Goal: Transaction & Acquisition: Purchase product/service

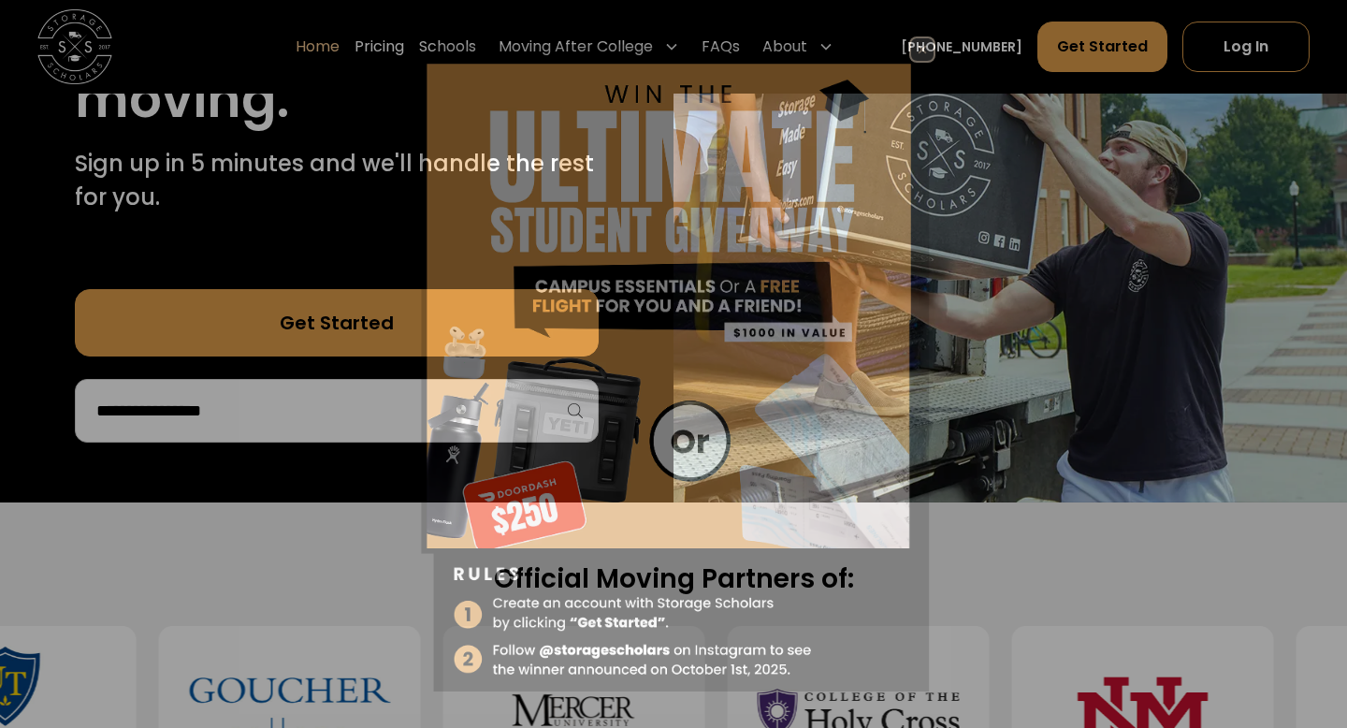
scroll to position [999, 0]
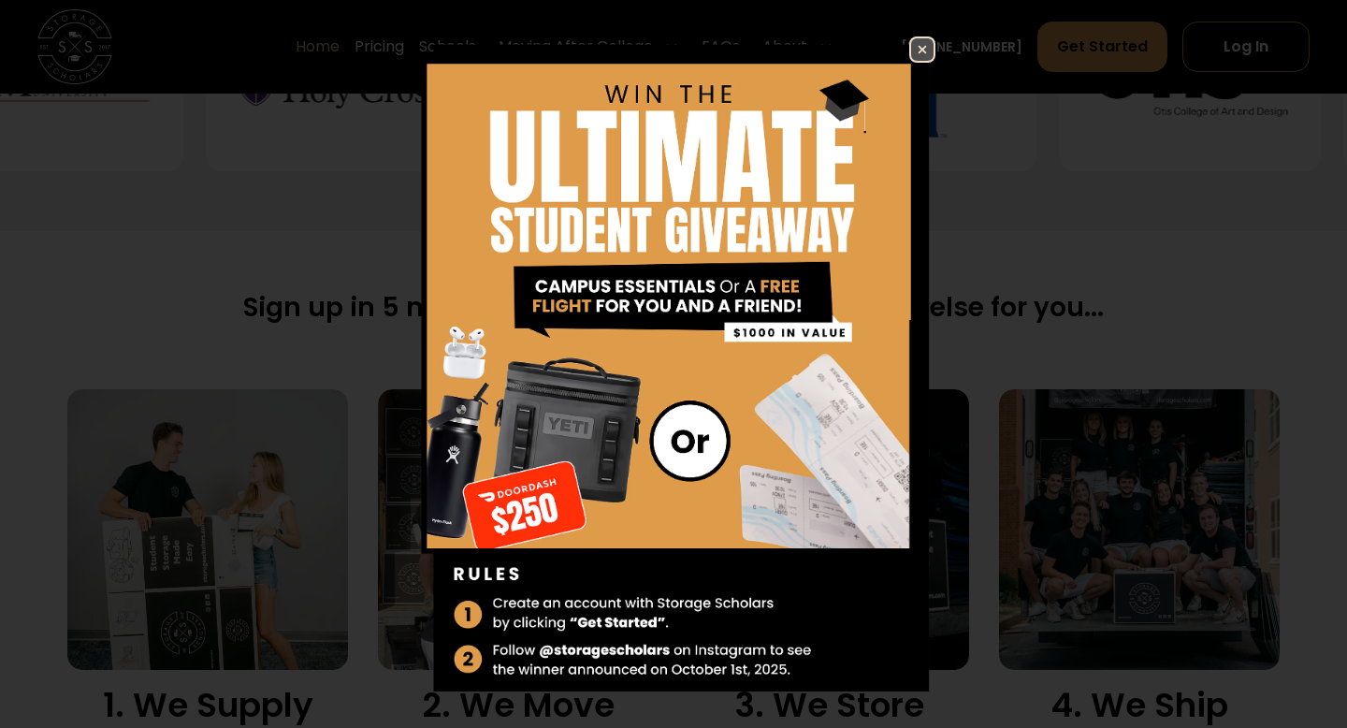
click at [904, 58] on img at bounding box center [673, 372] width 524 height 672
click at [926, 46] on img at bounding box center [922, 49] width 22 height 22
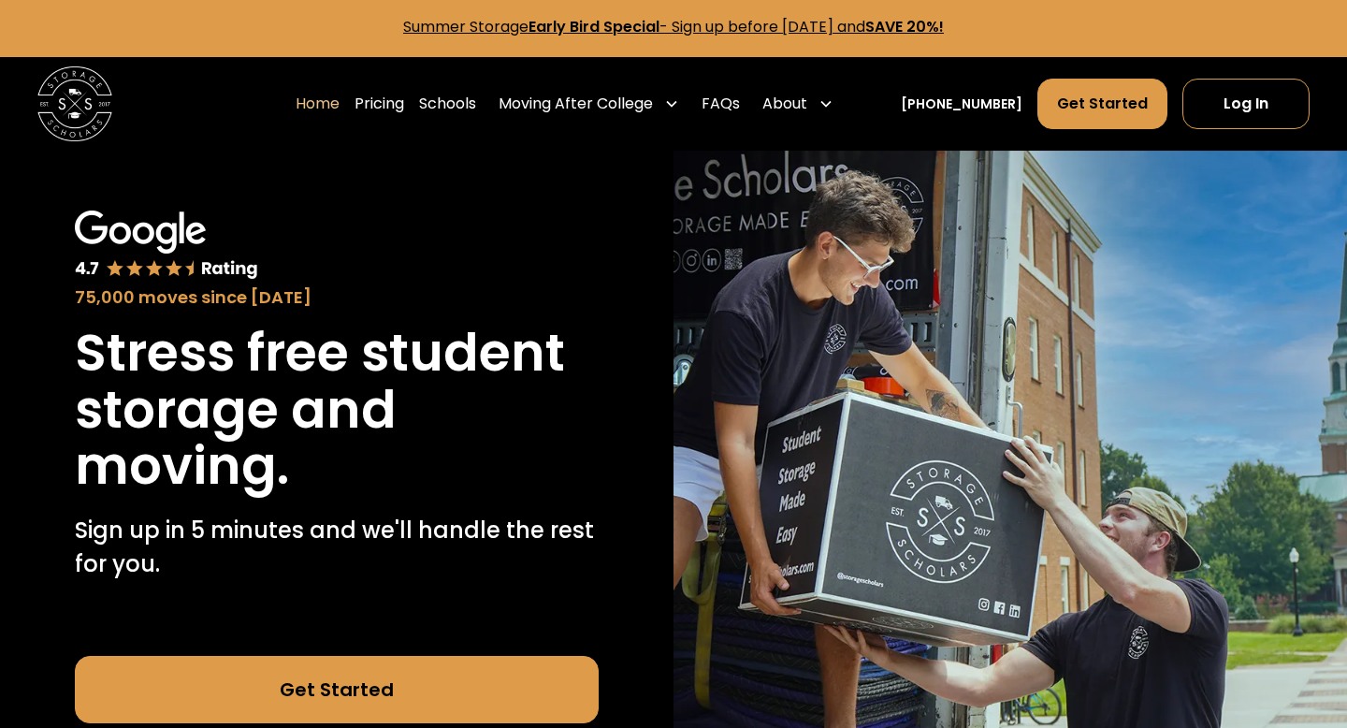
scroll to position [2, 0]
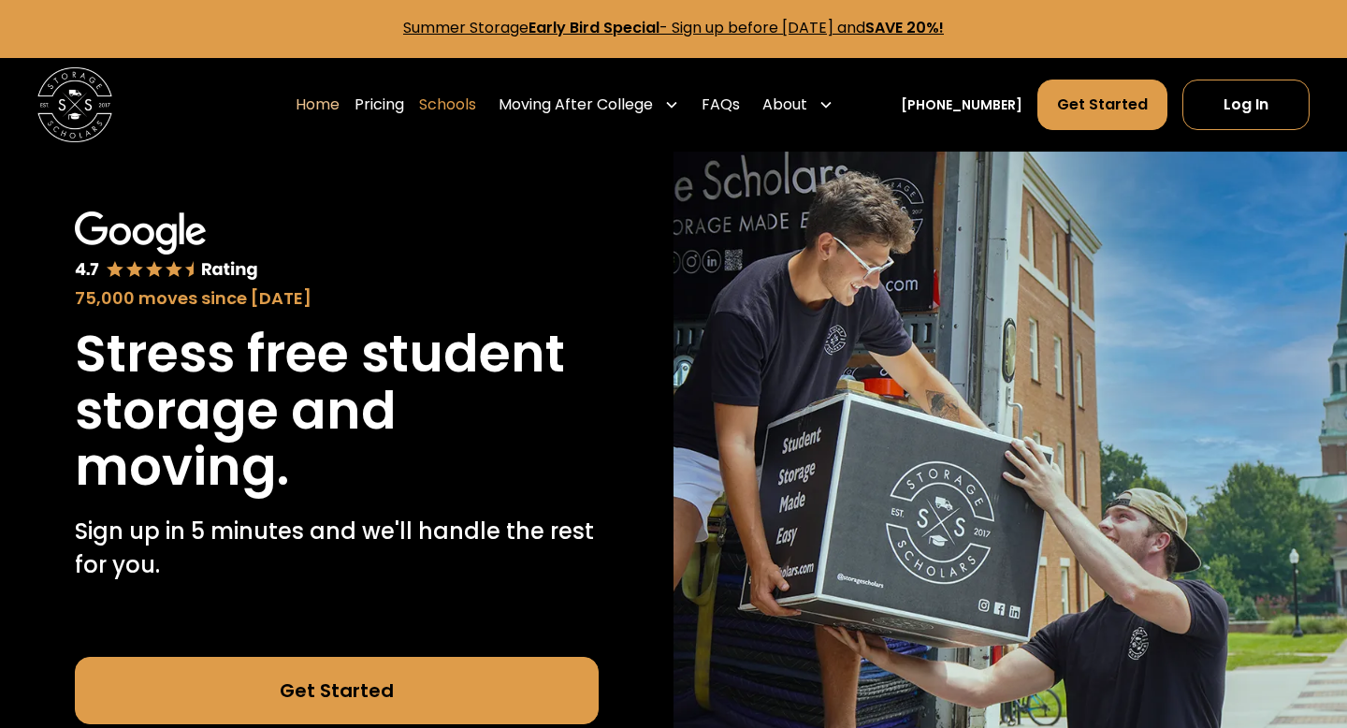
click at [476, 117] on link "Schools" at bounding box center [447, 105] width 57 height 52
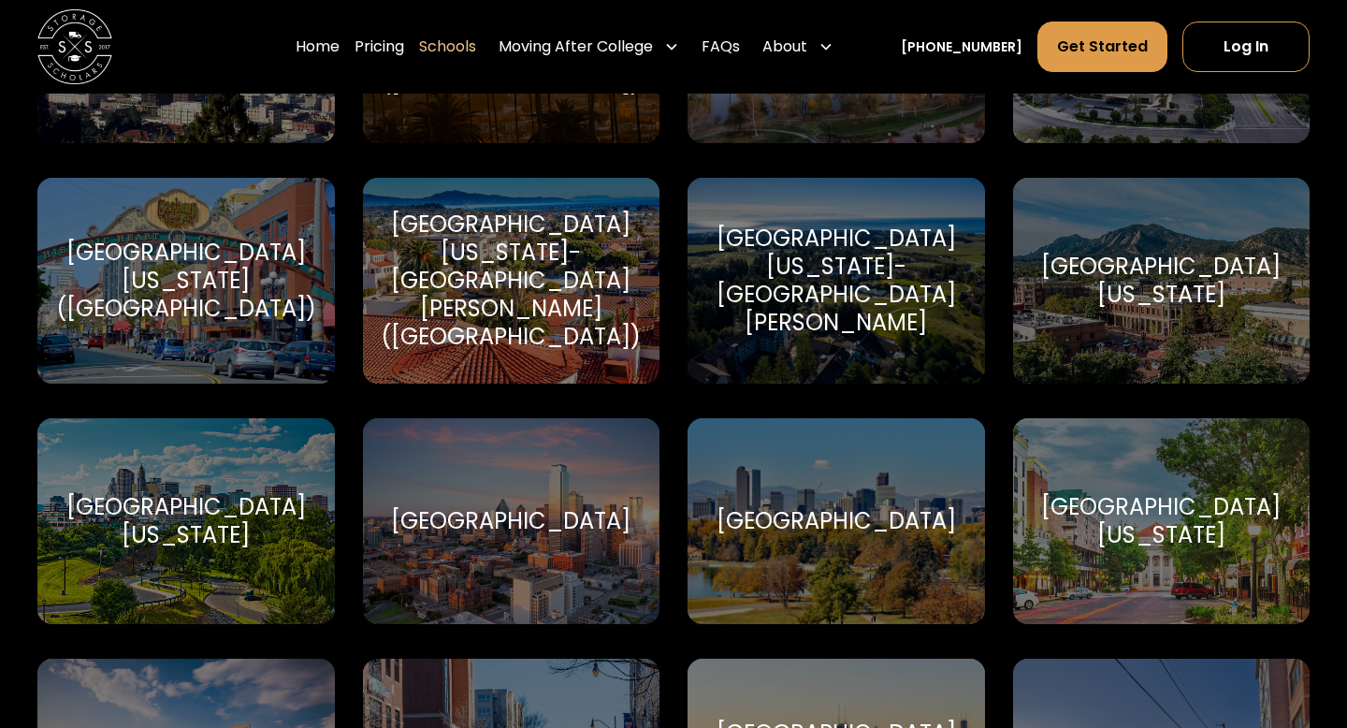
scroll to position [8938, 0]
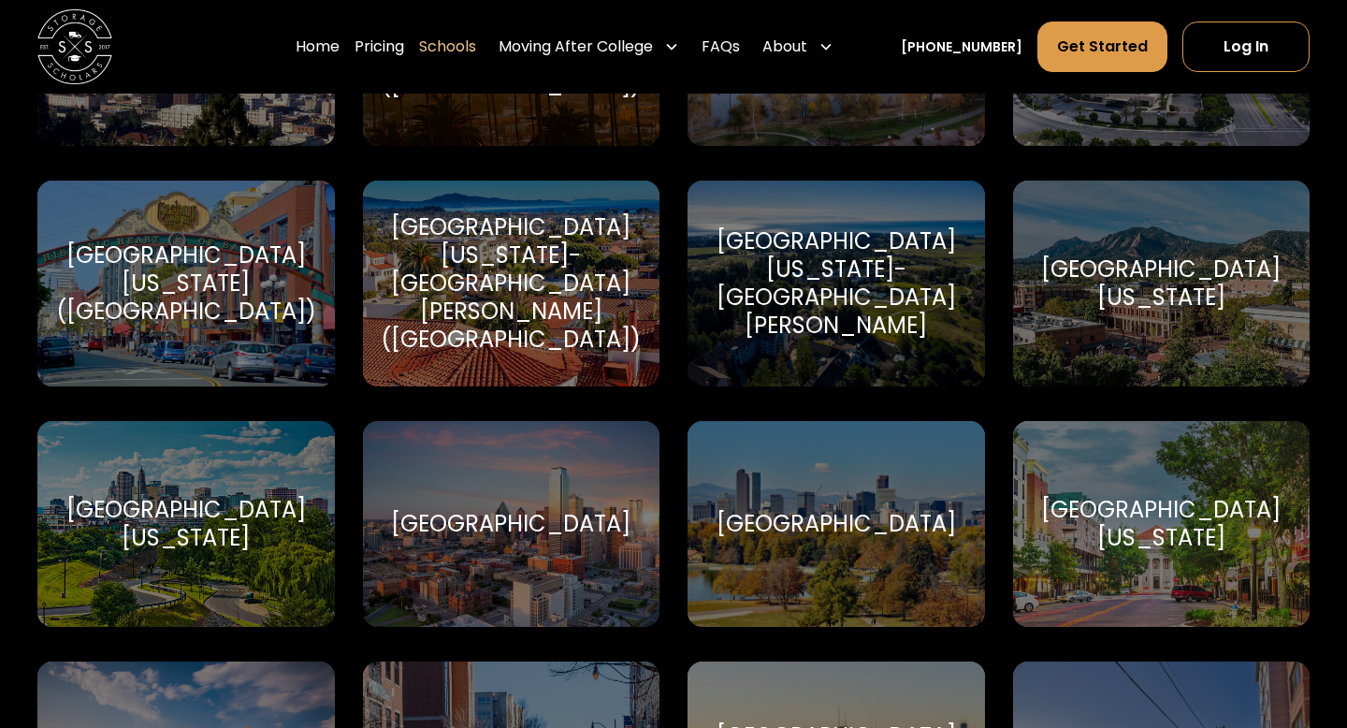
click at [201, 305] on div "University of California-San Diego (UCSD)" at bounding box center [186, 283] width 260 height 84
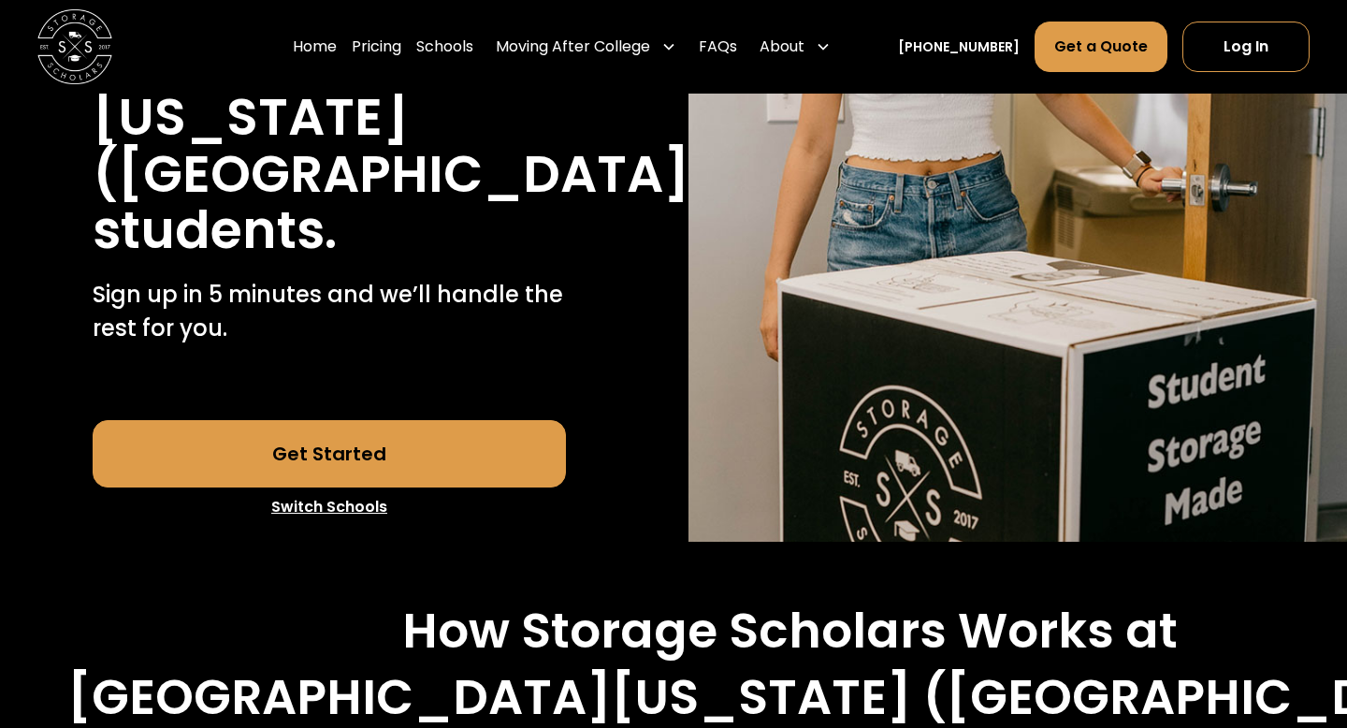
click at [351, 466] on link "Get Started" at bounding box center [330, 453] width 474 height 67
